Goal: Information Seeking & Learning: Learn about a topic

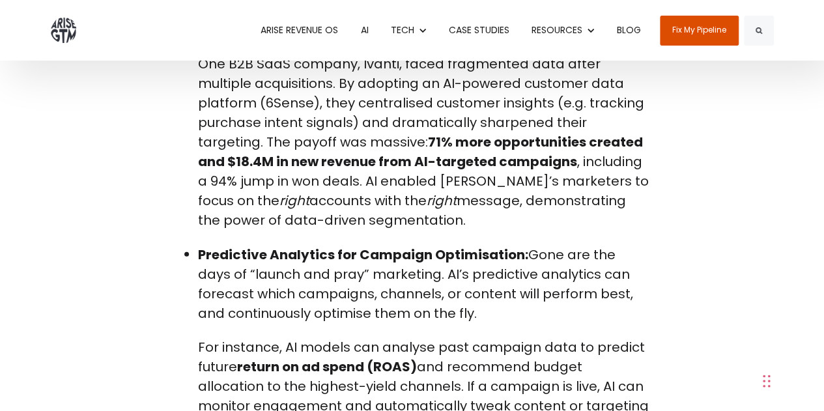
scroll to position [1555, 0]
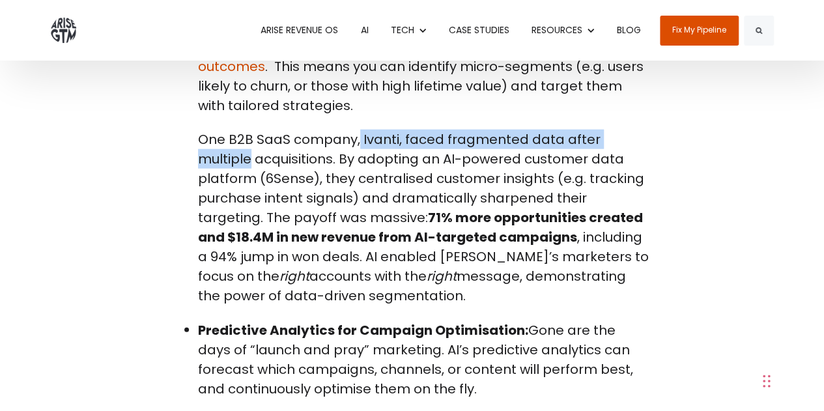
drag, startPoint x: 356, startPoint y: 101, endPoint x: 644, endPoint y: 106, distance: 288.6
click at [644, 130] on p "One B2B SaaS company, Ivanti, faced fragmented data after multiple acquisitions…" at bounding box center [424, 218] width 452 height 176
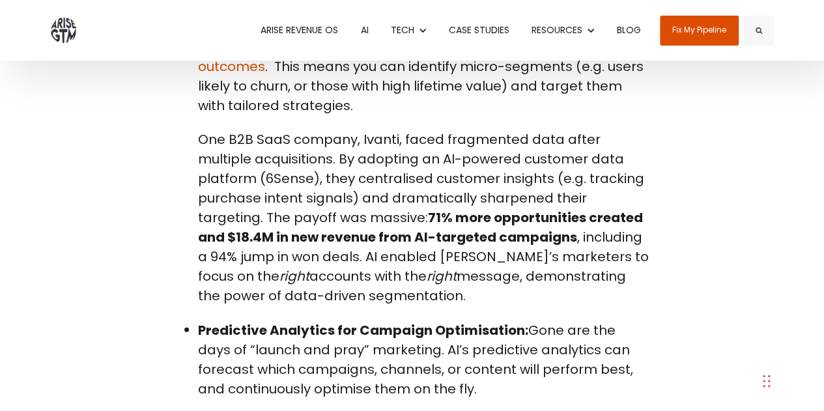
click at [530, 147] on p "One B2B SaaS company, Ivanti, faced fragmented data after multiple acquisitions…" at bounding box center [424, 218] width 452 height 176
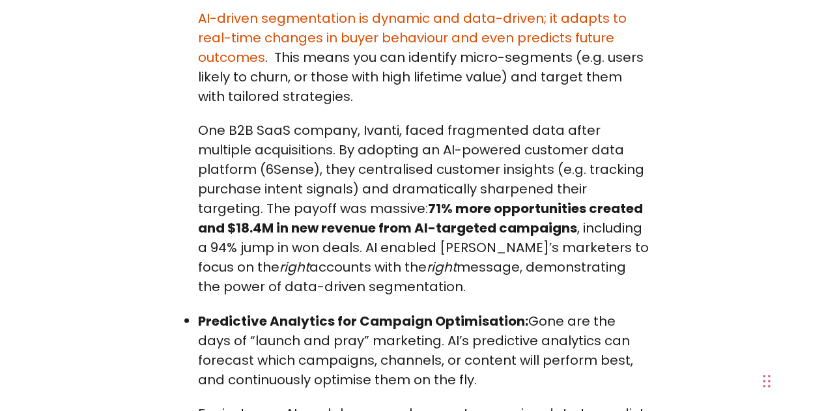
scroll to position [1623, 0]
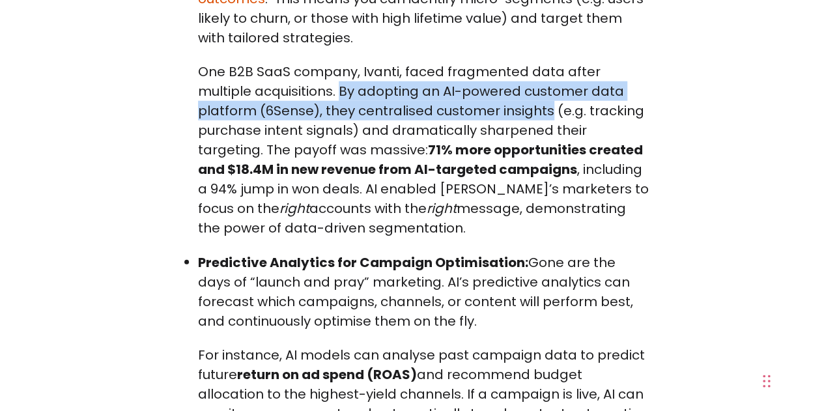
drag, startPoint x: 283, startPoint y: 55, endPoint x: 488, endPoint y: 78, distance: 206.4
click at [488, 78] on p "One B2B SaaS company, Ivanti, faced fragmented data after multiple acquisitions…" at bounding box center [424, 150] width 452 height 176
click at [432, 81] on p "One B2B SaaS company, Ivanti, faced fragmented data after multiple acquisitions…" at bounding box center [424, 150] width 452 height 176
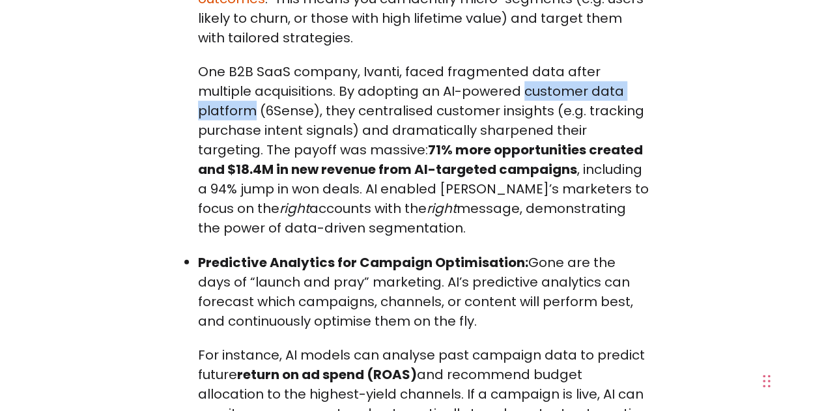
drag, startPoint x: 465, startPoint y: 53, endPoint x: 625, endPoint y: 47, distance: 159.7
click at [625, 62] on p "One B2B SaaS company, Ivanti, faced fragmented data after multiple acquisitions…" at bounding box center [424, 150] width 452 height 176
click at [535, 62] on p "One B2B SaaS company, Ivanti, faced fragmented data after multiple acquisitions…" at bounding box center [424, 150] width 452 height 176
drag, startPoint x: 531, startPoint y: 51, endPoint x: 563, endPoint y: 47, distance: 32.2
click at [563, 62] on p "One B2B SaaS company, Ivanti, faced fragmented data after multiple acquisitions…" at bounding box center [424, 150] width 452 height 176
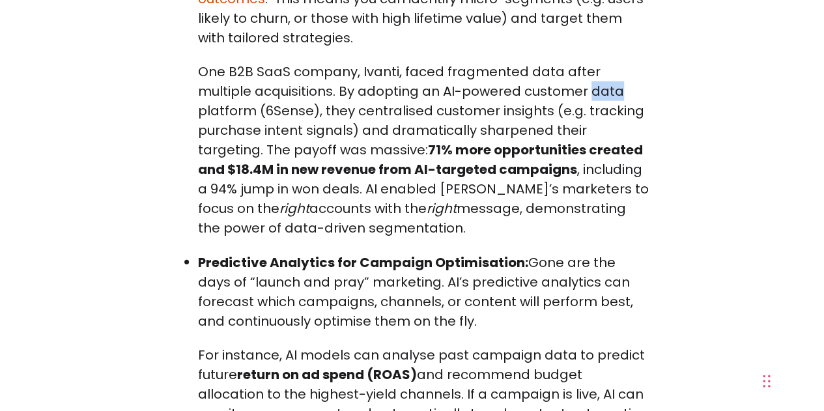
click at [538, 62] on p "One B2B SaaS company, Ivanti, faced fragmented data after multiple acquisitions…" at bounding box center [424, 150] width 452 height 176
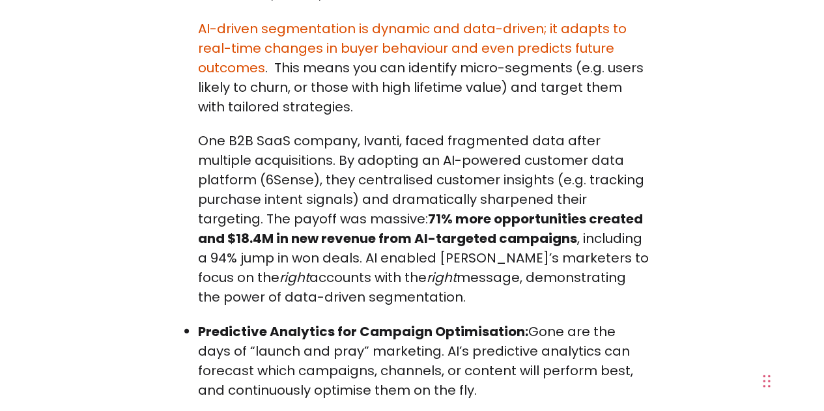
scroll to position [1555, 0]
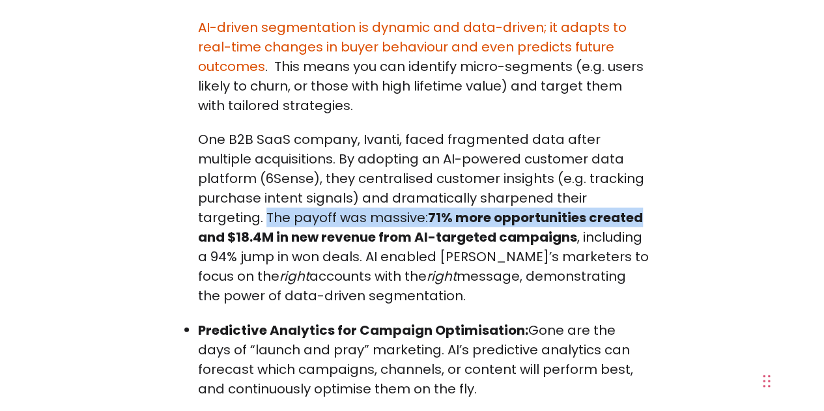
drag, startPoint x: 586, startPoint y: 156, endPoint x: 541, endPoint y: 177, distance: 50.1
click at [541, 177] on p "One B2B SaaS company, Ivanti, faced fragmented data after multiple acquisitions…" at bounding box center [424, 218] width 452 height 176
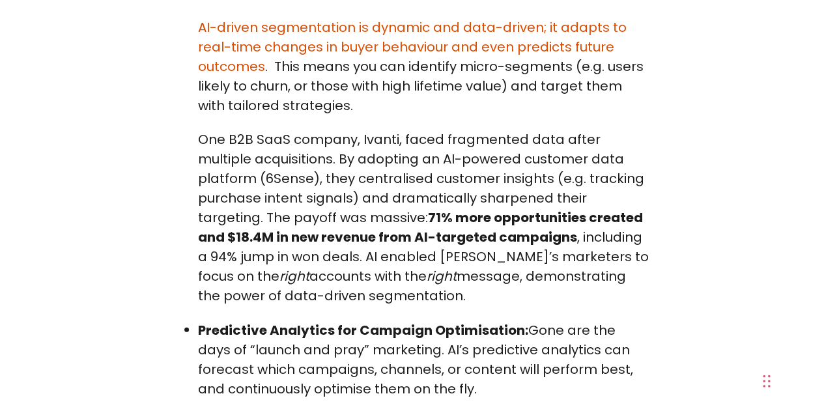
click at [488, 201] on p "One B2B SaaS company, Ivanti, faced fragmented data after multiple acquisitions…" at bounding box center [424, 218] width 452 height 176
drag, startPoint x: 270, startPoint y: 217, endPoint x: 412, endPoint y: 259, distance: 147.4
click at [412, 259] on p "One B2B SaaS company, Ivanti, faced fragmented data after multiple acquisitions…" at bounding box center [424, 218] width 452 height 176
click at [396, 259] on p "One B2B SaaS company, Ivanti, faced fragmented data after multiple acquisitions…" at bounding box center [424, 218] width 452 height 176
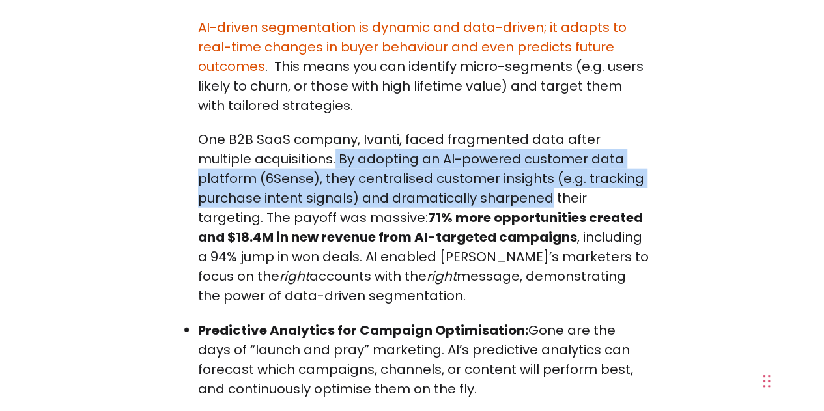
drag, startPoint x: 279, startPoint y: 116, endPoint x: 482, endPoint y: 160, distance: 208.0
click at [482, 160] on p "One B2B SaaS company, Ivanti, faced fragmented data after multiple acquisitions…" at bounding box center [424, 218] width 452 height 176
click at [481, 160] on p "One B2B SaaS company, Ivanti, faced fragmented data after multiple acquisitions…" at bounding box center [424, 218] width 452 height 176
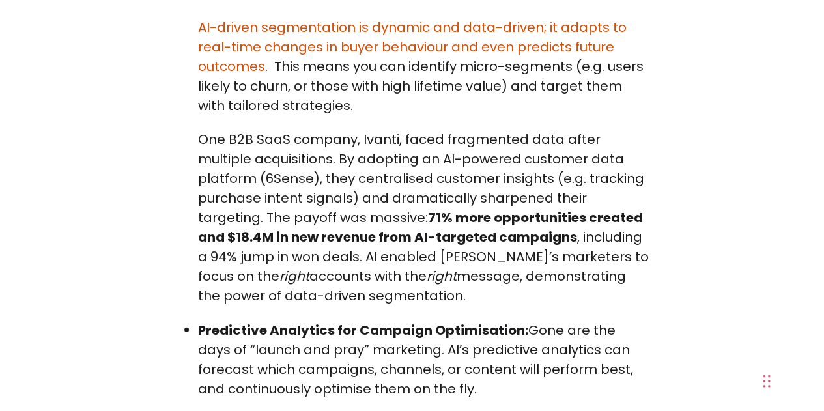
drag, startPoint x: 196, startPoint y: 98, endPoint x: 369, endPoint y: 256, distance: 234.2
copy p "One B2B SaaS company, Ivanti, faced fragmented data after multiple acquisitions…"
click at [296, 130] on p "One B2B SaaS company, Ivanti, faced fragmented data after multiple acquisitions…" at bounding box center [424, 218] width 452 height 176
drag, startPoint x: 285, startPoint y: 122, endPoint x: 357, endPoint y: 248, distance: 145.3
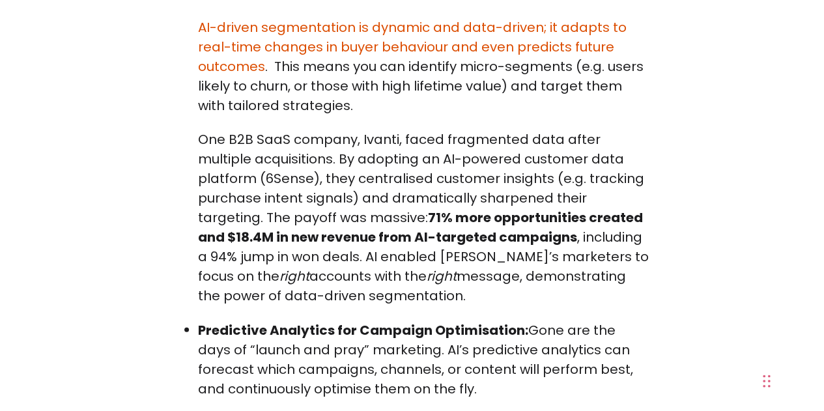
click at [357, 248] on p "One B2B SaaS company, Ivanti, faced fragmented data after multiple acquisitions…" at bounding box center [424, 218] width 452 height 176
copy p "By adopting an AI-powered customer data platform (6Sense), they centralised cus…"
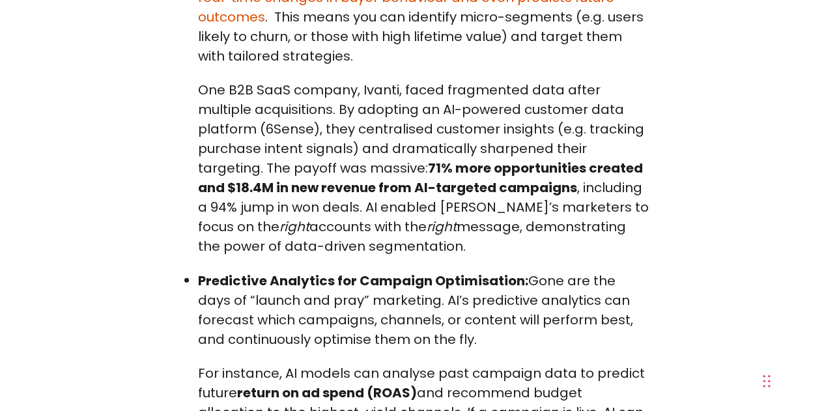
scroll to position [1608, 0]
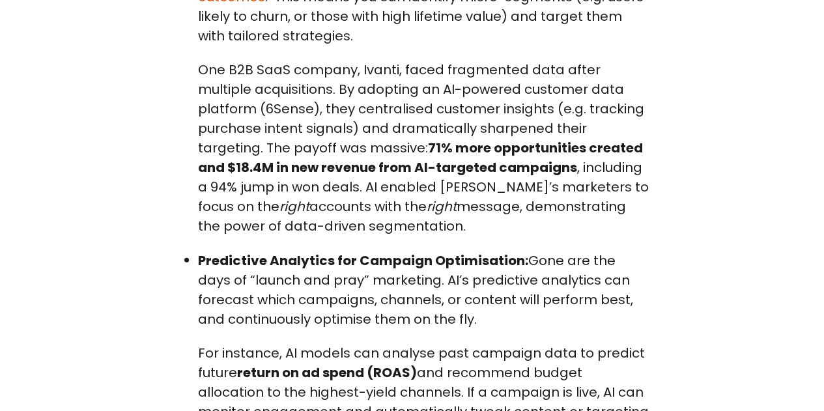
scroll to position [1631, 0]
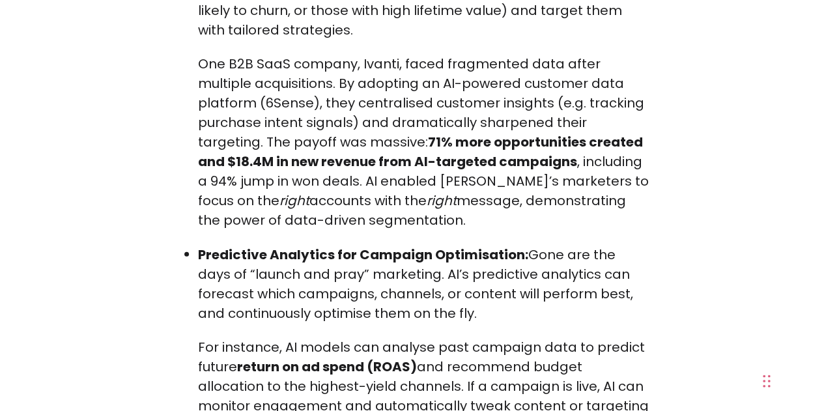
drag, startPoint x: 404, startPoint y: 234, endPoint x: 513, endPoint y: 281, distance: 119.3
click at [513, 281] on p "Predictive Analytics for Campaign Optimisation: Gone are the days of “launch an…" at bounding box center [424, 284] width 452 height 78
click at [447, 274] on p "Predictive Analytics for Campaign Optimisation: Gone are the days of “launch an…" at bounding box center [424, 284] width 452 height 78
drag, startPoint x: 446, startPoint y: 274, endPoint x: 190, endPoint y: 218, distance: 261.5
click at [190, 218] on ul "Intelligent Lead Generation: AI helps fill your funnel with the right leads mor…" at bounding box center [412, 349] width 475 height 1647
